Goal: Information Seeking & Learning: Find specific fact

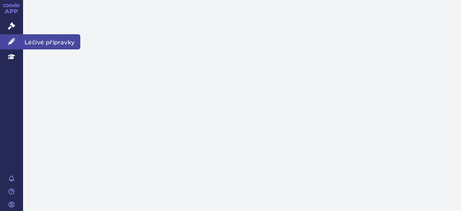
click at [10, 41] on icon at bounding box center [11, 41] width 7 height 7
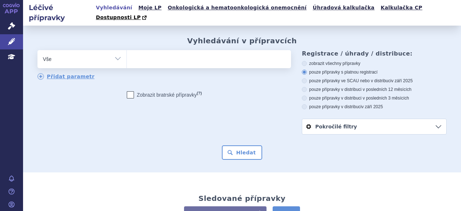
click at [144, 53] on ul at bounding box center [208, 57] width 162 height 15
click at [127, 53] on select at bounding box center [126, 59] width 0 height 18
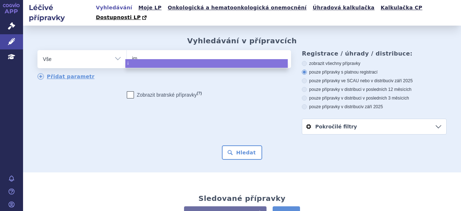
type input "imf"
type input "imfi"
type input "imfin"
type input "imfinzi"
select select "imfinzi"
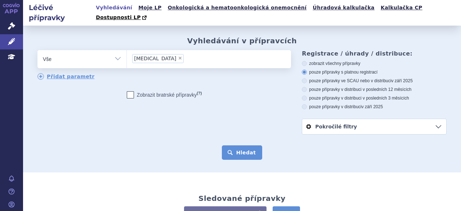
click at [248, 146] on button "Hledat" at bounding box center [242, 152] width 41 height 14
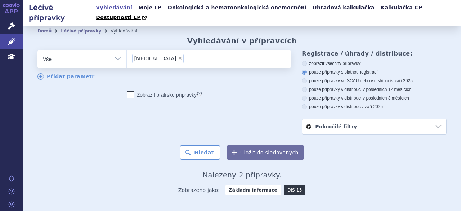
scroll to position [64, 0]
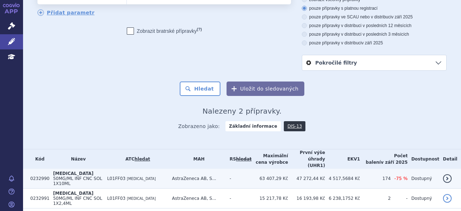
click at [71, 176] on span "50MG/ML INF CNC SOL 1X10ML" at bounding box center [77, 181] width 49 height 10
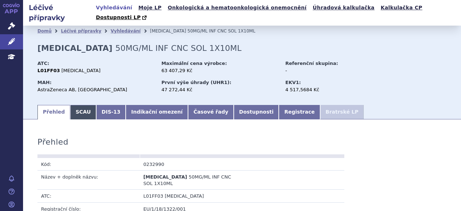
click at [77, 105] on link "SCAU" at bounding box center [83, 112] width 26 height 14
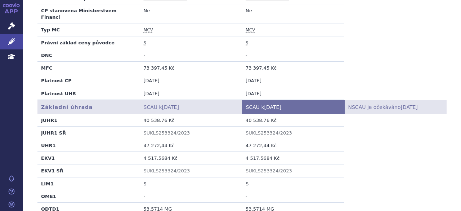
scroll to position [202, 0]
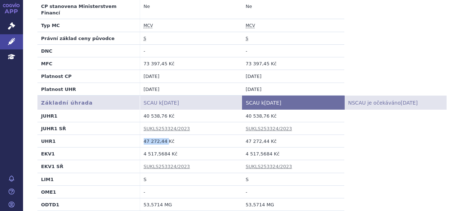
drag, startPoint x: 163, startPoint y: 122, endPoint x: 141, endPoint y: 122, distance: 21.6
click at [141, 134] on td "47 272,44 Kč" at bounding box center [191, 140] width 102 height 13
copy td "47 272,44"
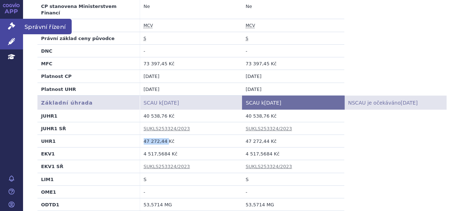
click at [10, 22] on link "Správní řízení" at bounding box center [11, 26] width 23 height 15
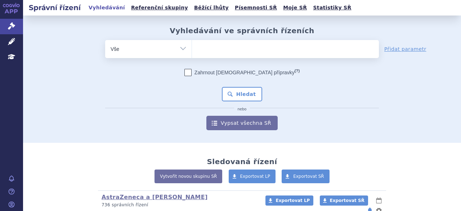
click at [211, 53] on ul at bounding box center [285, 47] width 187 height 15
click at [192, 53] on select at bounding box center [191, 49] width 0 height 18
click at [197, 44] on input "search" at bounding box center [199, 48] width 4 height 9
paste input "SUKLS309877/2024"
type input "SUKLS309877/2024"
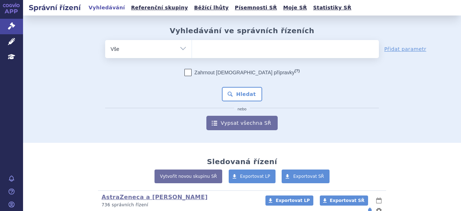
select select "SUKLS309877/2024"
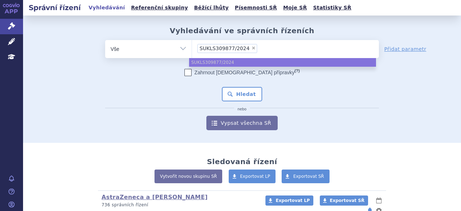
click at [256, 45] on ul "× SUKLS309877/2024" at bounding box center [285, 48] width 187 height 16
click at [192, 45] on select "SUKLS309877/2024" at bounding box center [191, 49] width 0 height 18
click at [218, 63] on ul "SUKLS309877/2024" at bounding box center [282, 62] width 187 height 9
click at [155, 74] on div "Zahrnout bratrské přípravky (?)" at bounding box center [242, 72] width 274 height 7
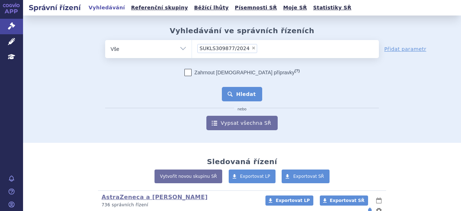
click at [235, 99] on button "Hledat" at bounding box center [242, 94] width 41 height 14
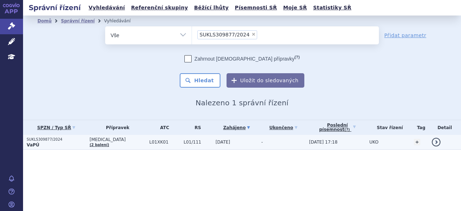
click at [56, 143] on p "VaPÚ" at bounding box center [56, 145] width 59 height 6
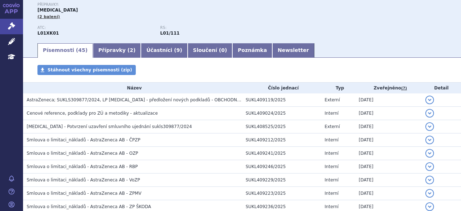
scroll to position [105, 0]
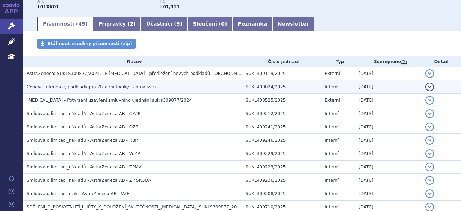
click at [71, 83] on h3 "Cenové reference, podklady pro ZÚ a metodiky - aktualizace" at bounding box center [134, 86] width 215 height 7
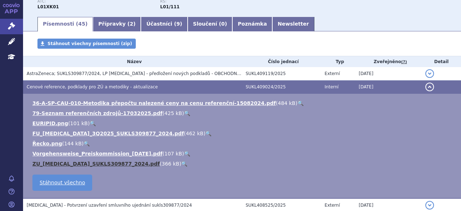
click at [48, 163] on link "ZU_LYNPARZA_SUKLS309877_2024.pdf" at bounding box center [95, 164] width 127 height 6
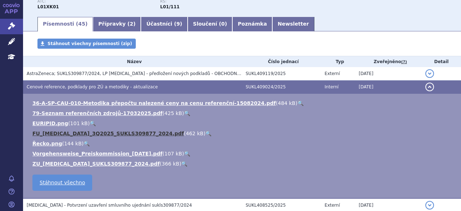
click at [42, 132] on link "FU_LYNPARZA_3Q2025_SUKLS309877_2024.pdf" at bounding box center [108, 133] width 152 height 6
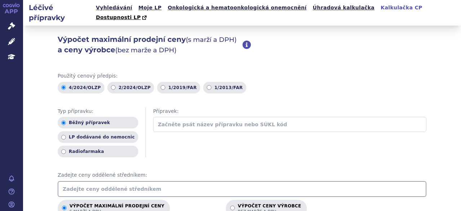
click at [78, 181] on input "text" at bounding box center [242, 189] width 369 height 16
type input "42857.08856000"
click at [349, 146] on div "Typ přípravku: Běžný přípravek LP dodávané do nemocnic Radiofarmaka Přípravek:" at bounding box center [242, 133] width 369 height 50
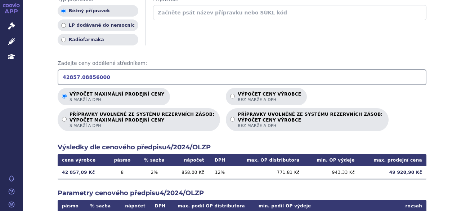
scroll to position [136, 0]
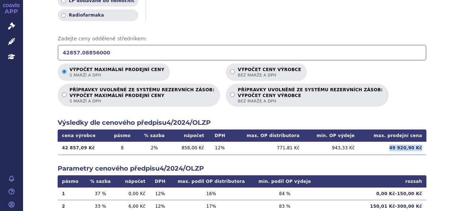
drag, startPoint x: 392, startPoint y: 139, endPoint x: 420, endPoint y: 141, distance: 28.9
click at [420, 141] on td "49 920,90 Kč" at bounding box center [392, 147] width 67 height 12
copy td "49 920,90 Kč"
